Goal: Task Accomplishment & Management: Use online tool/utility

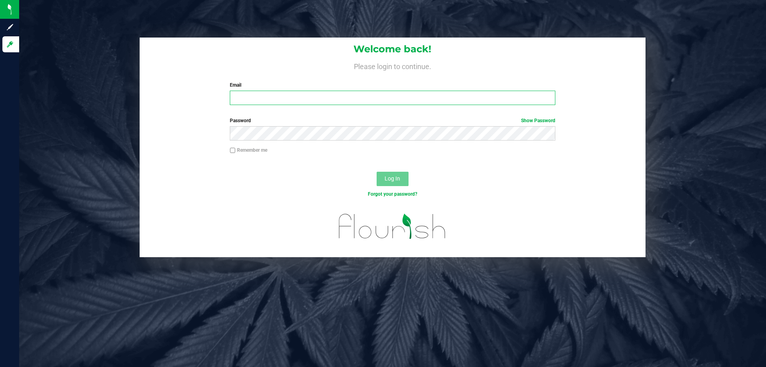
click at [264, 97] on input "Email" at bounding box center [392, 98] width 325 height 14
type input "Bemmons@liveparallel.com"
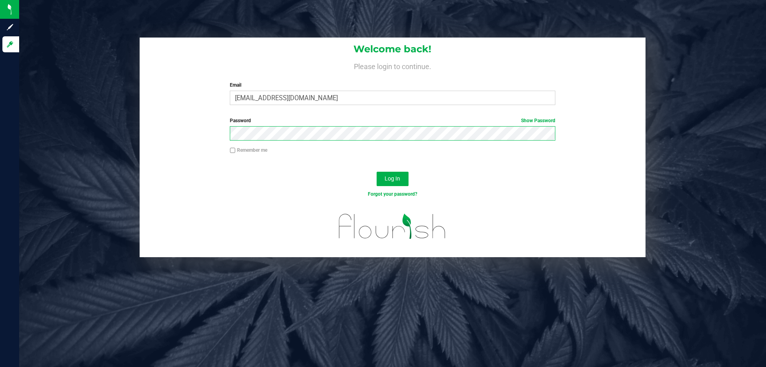
click at [377, 172] on button "Log In" at bounding box center [393, 179] width 32 height 14
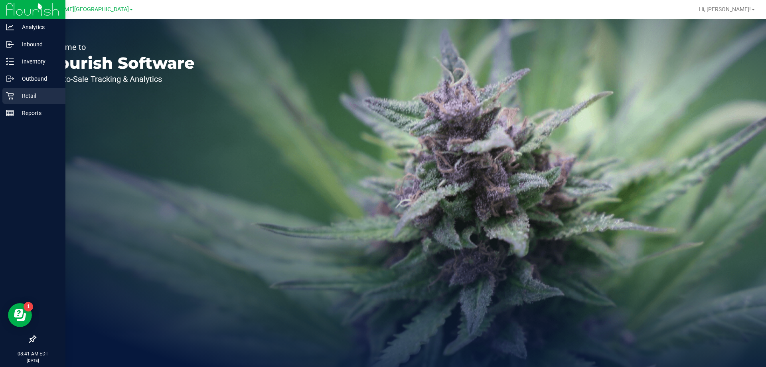
click at [20, 95] on p "Retail" at bounding box center [38, 96] width 48 height 10
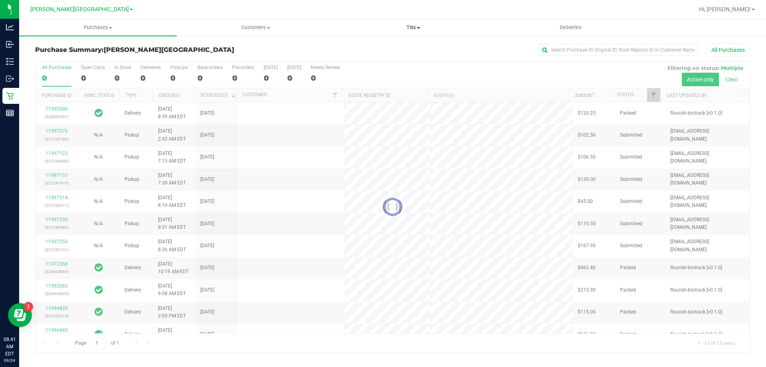
click at [398, 26] on span "Tills" at bounding box center [413, 27] width 157 height 7
click at [377, 47] on span "Manage tills" at bounding box center [361, 48] width 54 height 7
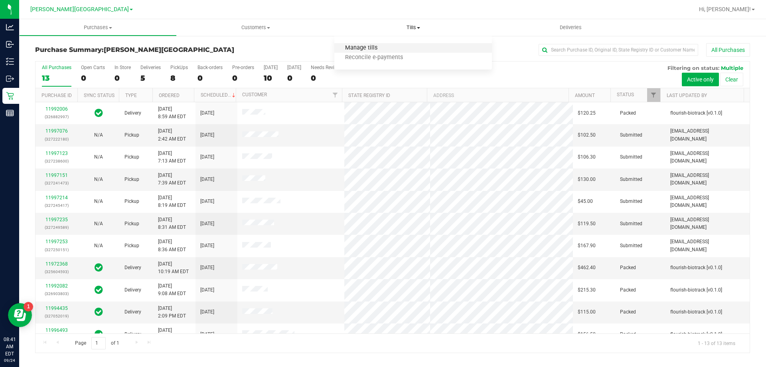
click at [370, 48] on span "Manage tills" at bounding box center [361, 48] width 54 height 7
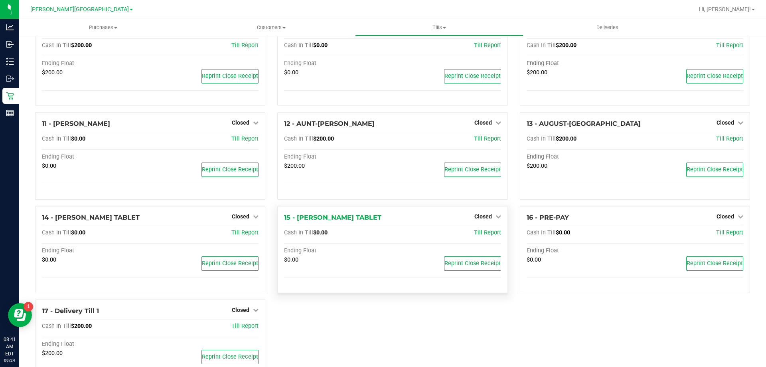
scroll to position [315, 0]
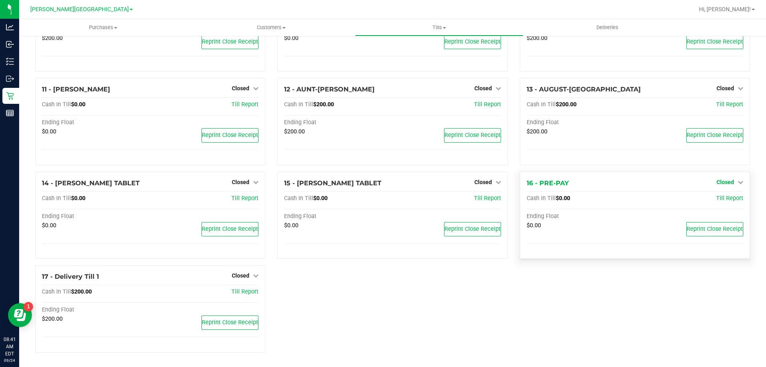
click at [398, 182] on span "Closed" at bounding box center [725, 182] width 18 height 6
click at [398, 198] on link "Open Till" at bounding box center [724, 198] width 21 height 6
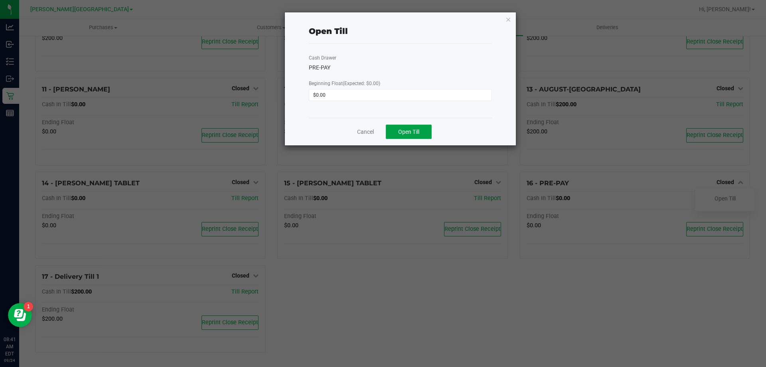
click at [398, 132] on span "Open Till" at bounding box center [408, 131] width 21 height 6
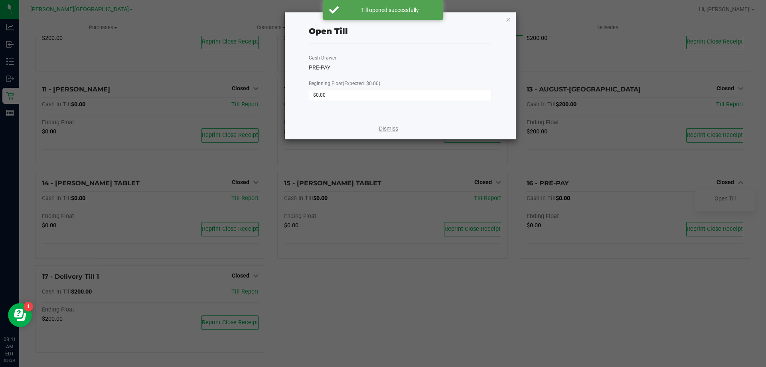
click at [387, 131] on link "Dismiss" at bounding box center [388, 128] width 19 height 8
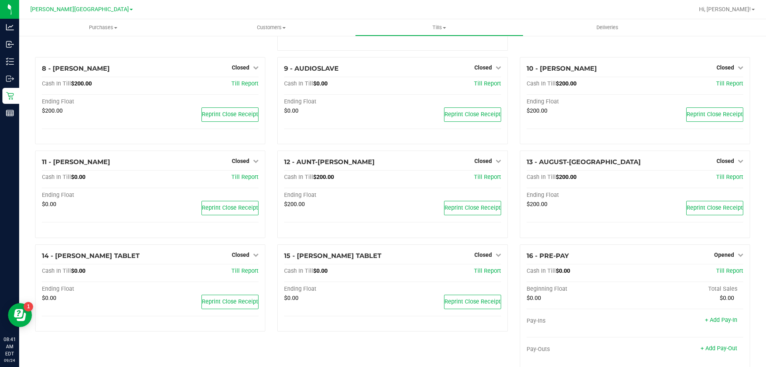
scroll to position [232, 0]
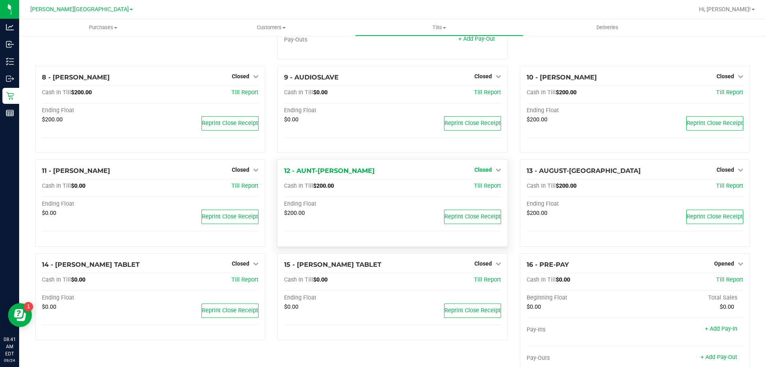
click at [398, 172] on span "Closed" at bounding box center [483, 169] width 18 height 6
click at [398, 188] on link "Open Till" at bounding box center [482, 186] width 21 height 6
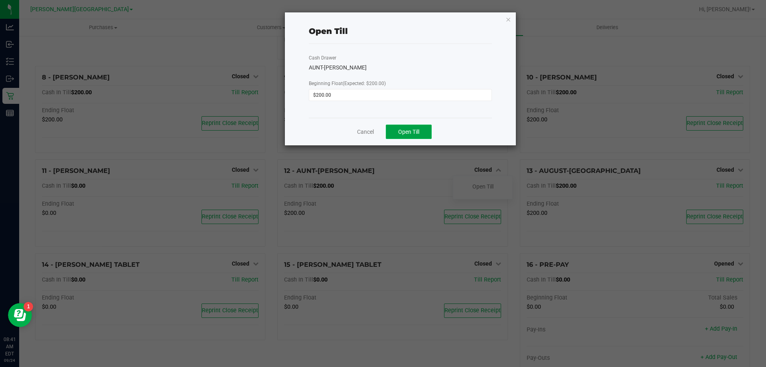
click at [398, 128] on span "Open Till" at bounding box center [408, 131] width 21 height 6
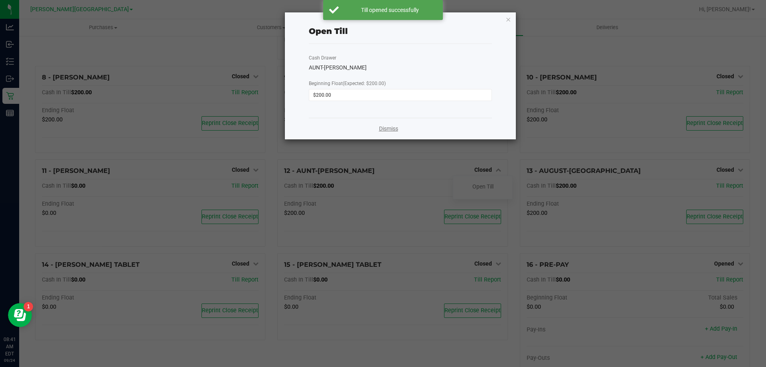
click at [395, 129] on link "Dismiss" at bounding box center [388, 128] width 19 height 8
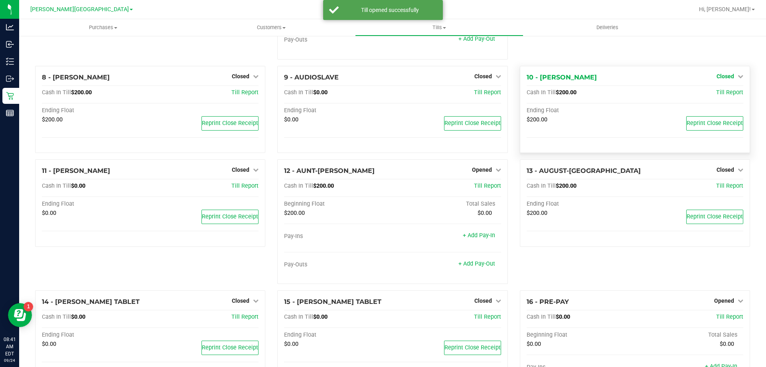
click at [398, 77] on span "Closed" at bounding box center [725, 76] width 18 height 6
click at [398, 96] on link "Open Till" at bounding box center [724, 92] width 21 height 6
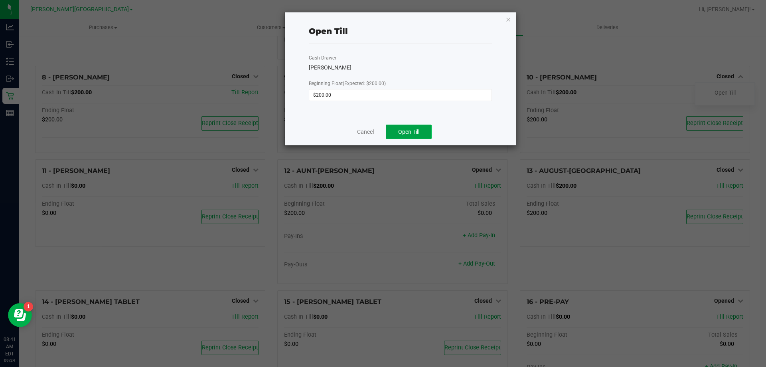
click at [398, 129] on span "Open Till" at bounding box center [408, 131] width 21 height 6
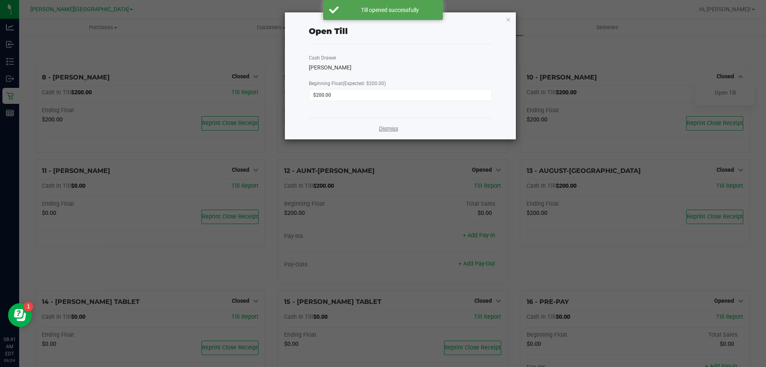
click at [387, 128] on link "Dismiss" at bounding box center [388, 128] width 19 height 8
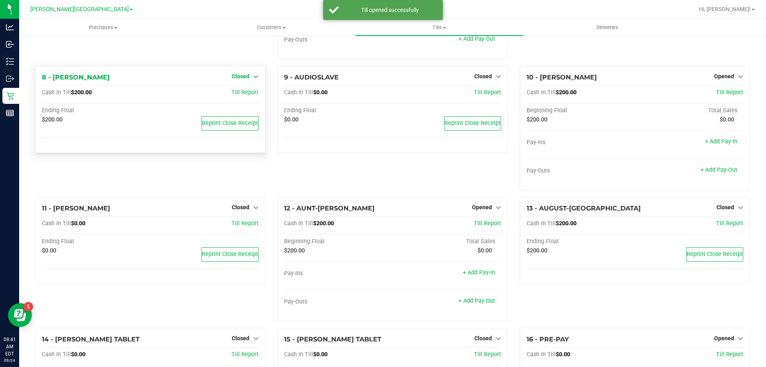
click at [236, 78] on span "Closed" at bounding box center [241, 76] width 18 height 6
click at [233, 95] on link "Open Till" at bounding box center [240, 92] width 21 height 6
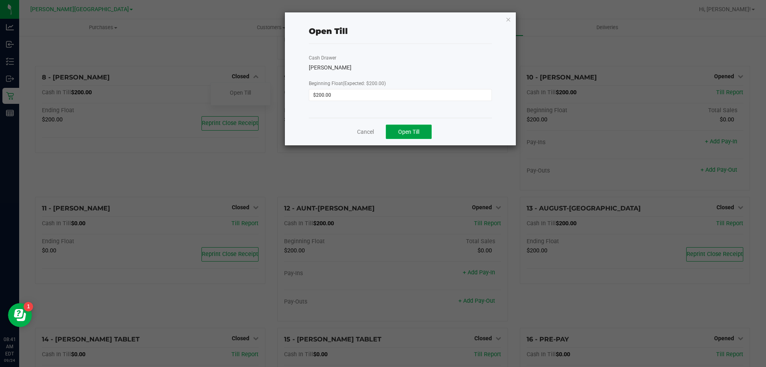
click at [397, 130] on button "Open Till" at bounding box center [409, 131] width 46 height 14
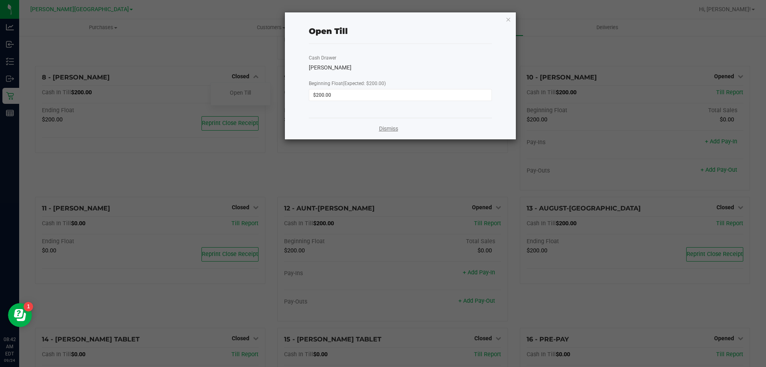
click at [386, 127] on link "Dismiss" at bounding box center [388, 128] width 19 height 8
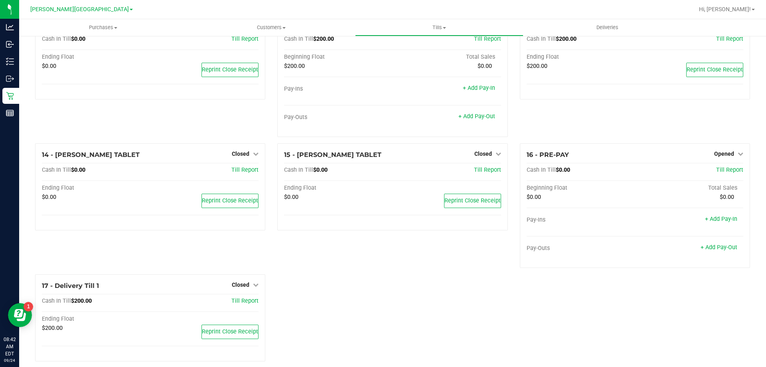
scroll to position [426, 0]
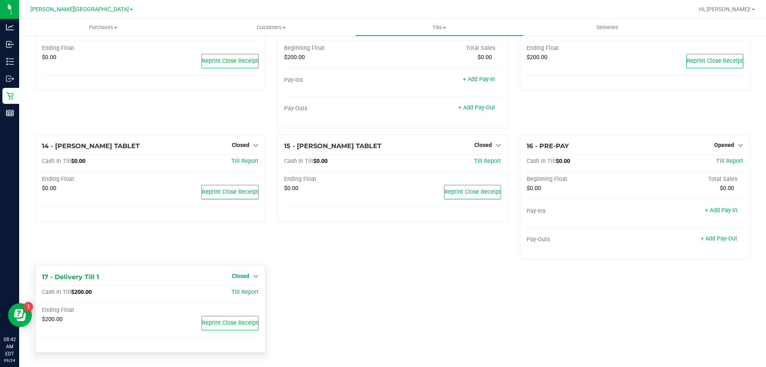
click at [237, 277] on span "Closed" at bounding box center [241, 275] width 18 height 6
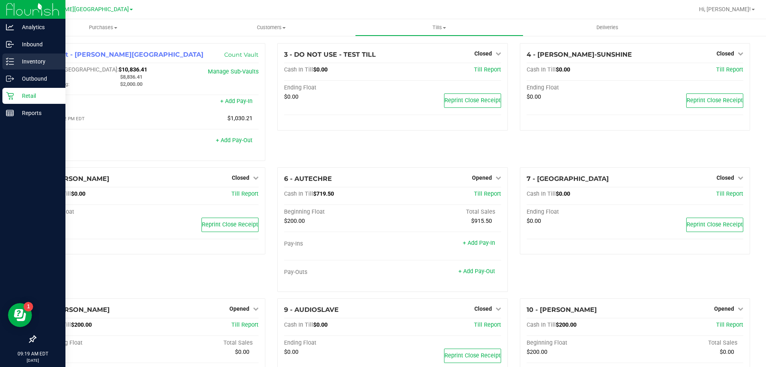
scroll to position [426, 0]
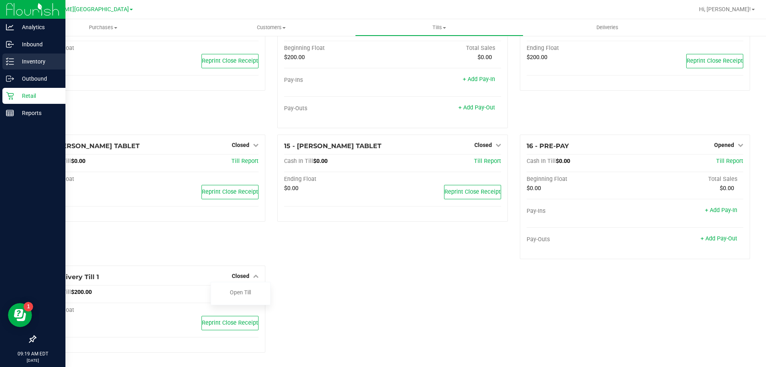
click at [20, 63] on p "Inventory" at bounding box center [38, 62] width 48 height 10
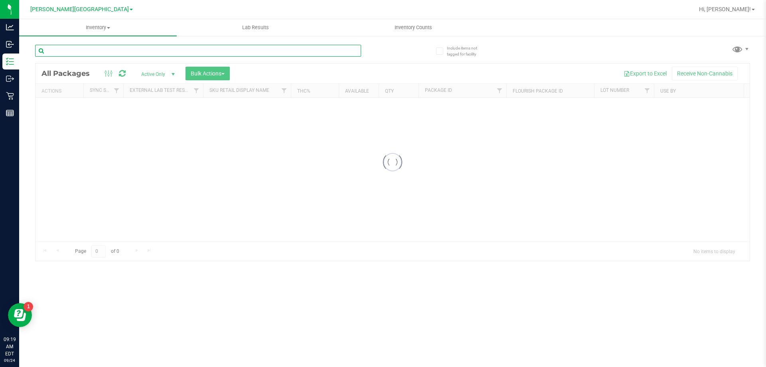
click at [82, 52] on input "text" at bounding box center [198, 51] width 326 height 12
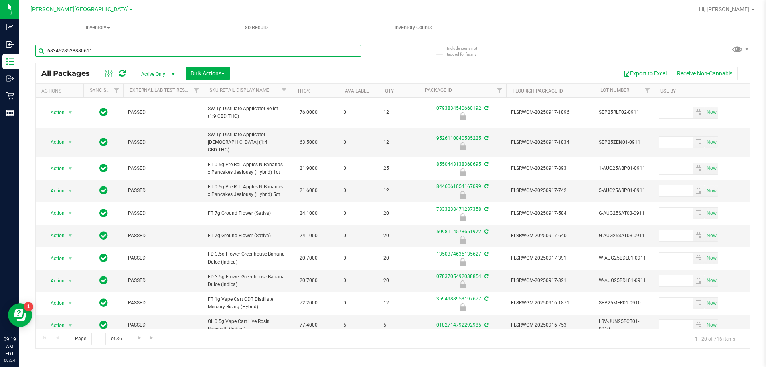
type input "6834528528880611"
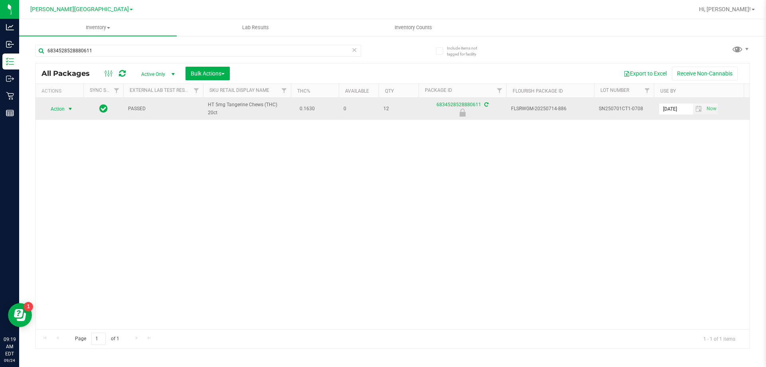
click at [70, 108] on span "select" at bounding box center [70, 109] width 6 height 6
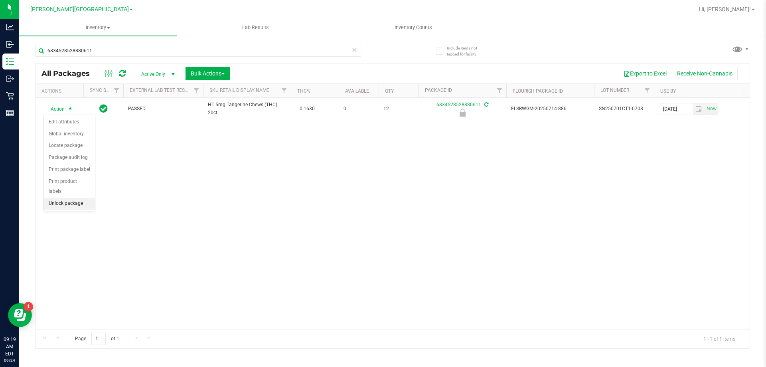
click at [70, 197] on li "Unlock package" at bounding box center [69, 203] width 51 height 12
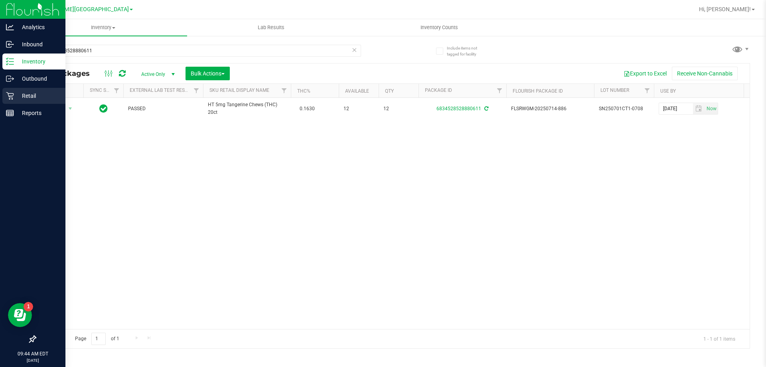
click at [17, 98] on p "Retail" at bounding box center [38, 96] width 48 height 10
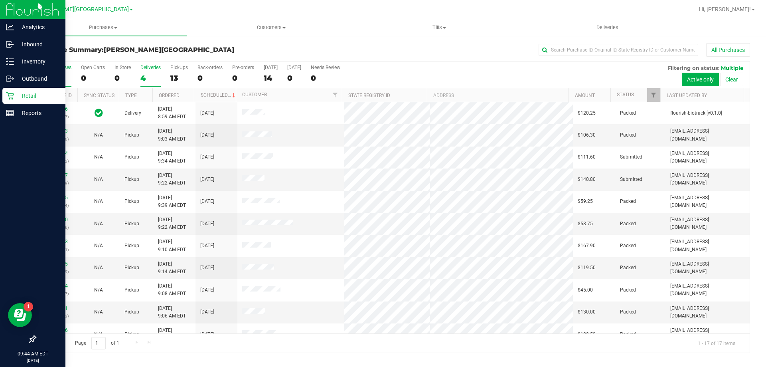
click at [150, 73] on div "4" at bounding box center [150, 77] width 20 height 9
click at [0, 0] on input "Deliveries 4" at bounding box center [0, 0] width 0 height 0
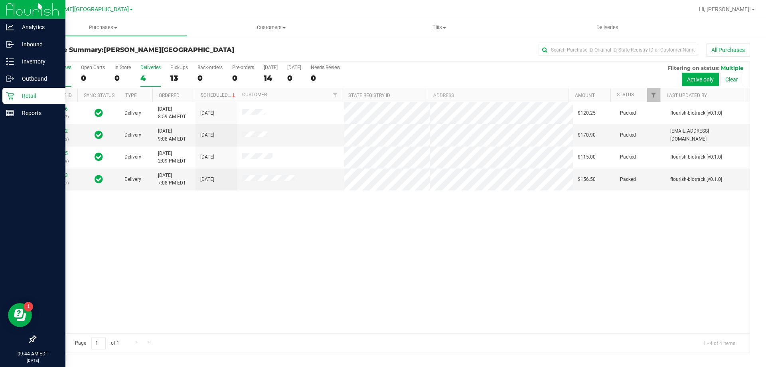
click at [48, 78] on div "17" at bounding box center [57, 77] width 30 height 9
click at [0, 0] on input "All Purchases 17" at bounding box center [0, 0] width 0 height 0
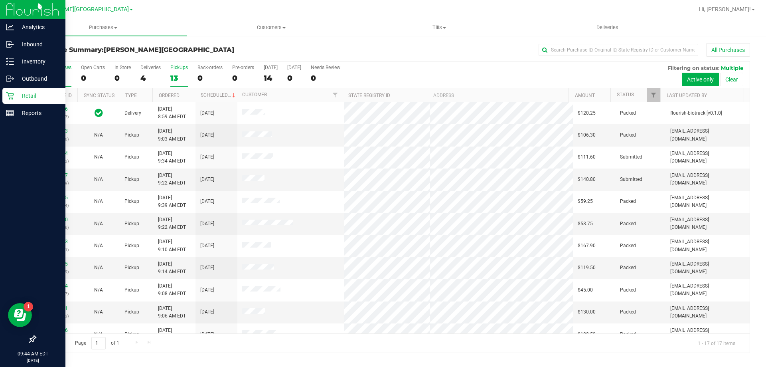
click at [173, 73] on label "PickUps 13" at bounding box center [179, 76] width 18 height 22
click at [0, 0] on input "PickUps 13" at bounding box center [0, 0] width 0 height 0
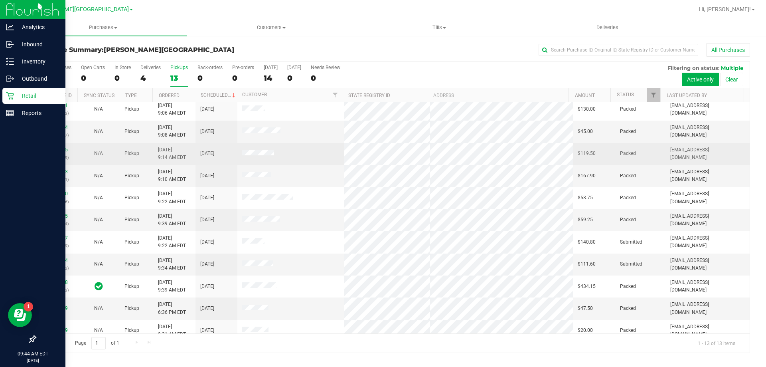
scroll to position [56, 0]
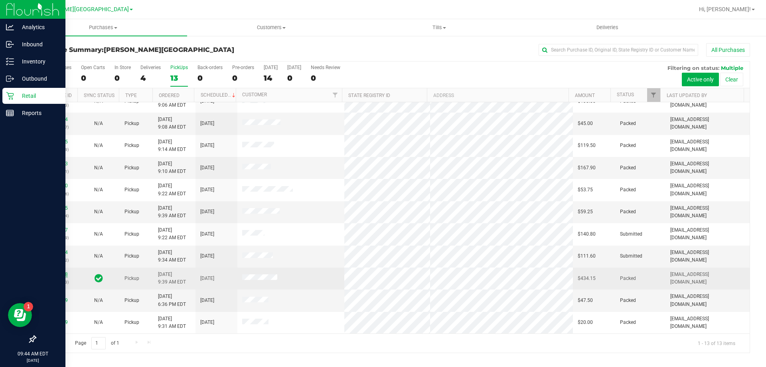
click at [61, 274] on link "11972368" at bounding box center [56, 274] width 22 height 6
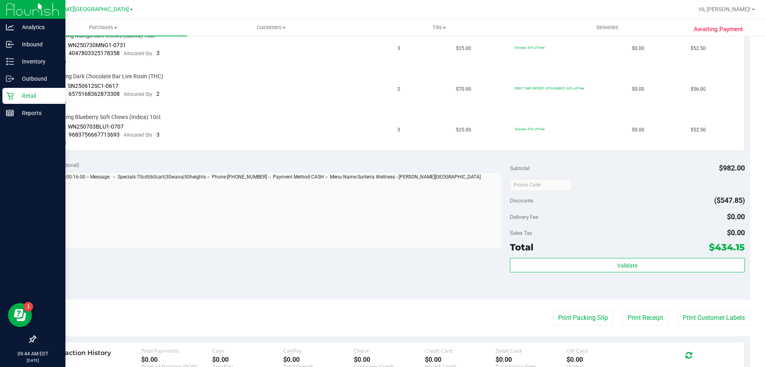
scroll to position [558, 0]
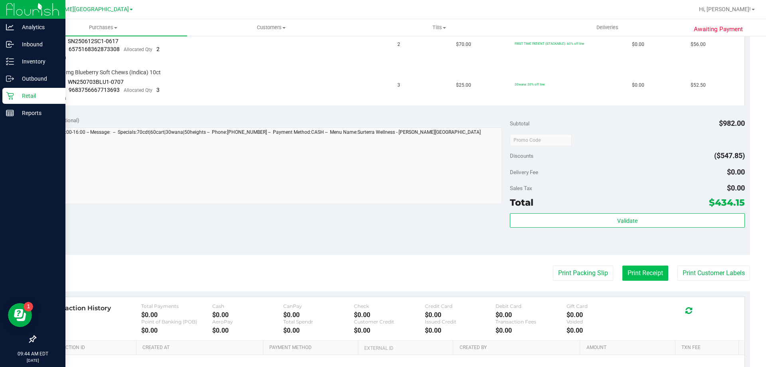
click at [635, 278] on button "Print Receipt" at bounding box center [645, 272] width 46 height 15
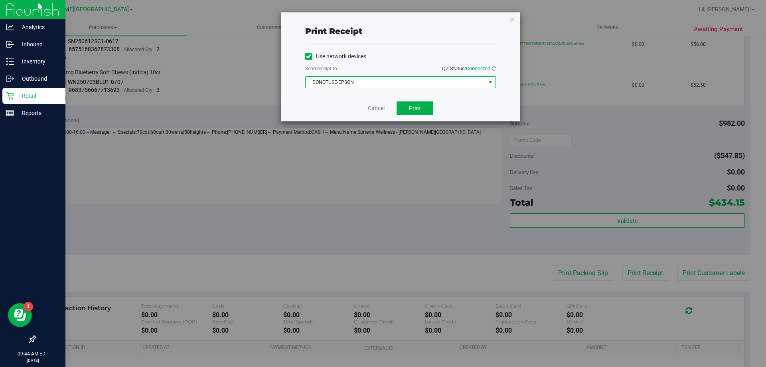
click at [391, 82] on span "DONOTUSE-EPSON" at bounding box center [396, 82] width 180 height 11
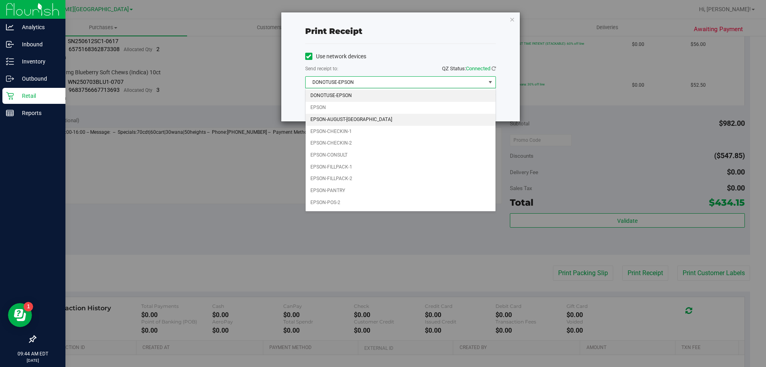
click at [389, 121] on li "EPSON-AUGUST-ALSINA" at bounding box center [401, 120] width 190 height 12
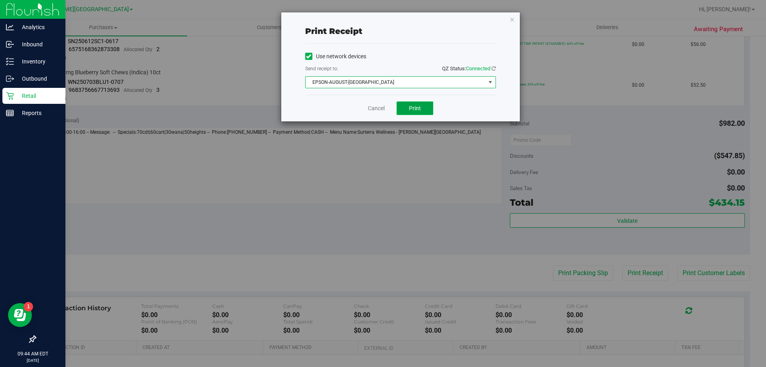
click at [424, 106] on button "Print" at bounding box center [415, 108] width 37 height 14
click at [357, 81] on span "EPSON-AUGUST-ALSINA" at bounding box center [396, 82] width 180 height 11
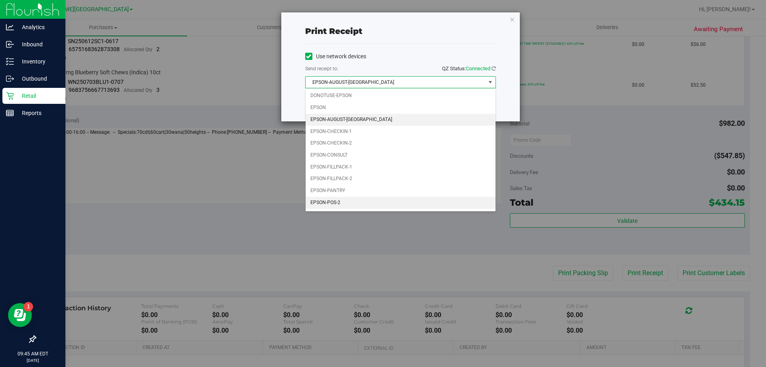
click at [349, 198] on li "EPSON-POS-2" at bounding box center [401, 203] width 190 height 12
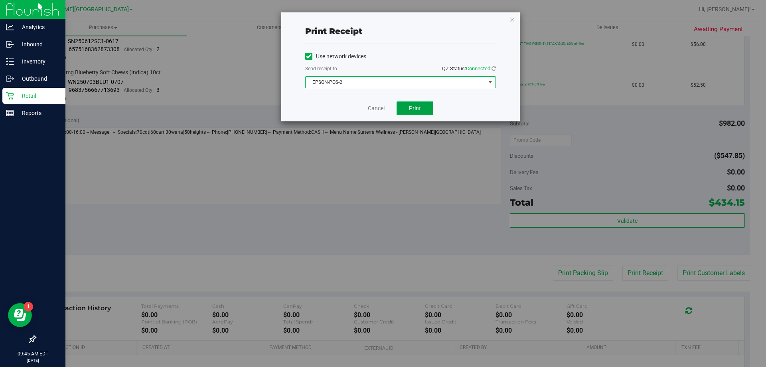
drag, startPoint x: 405, startPoint y: 106, endPoint x: 397, endPoint y: 113, distance: 10.7
click at [405, 107] on button "Print" at bounding box center [415, 108] width 37 height 14
click at [511, 22] on icon "button" at bounding box center [512, 19] width 6 height 10
